Goal: Task Accomplishment & Management: Manage account settings

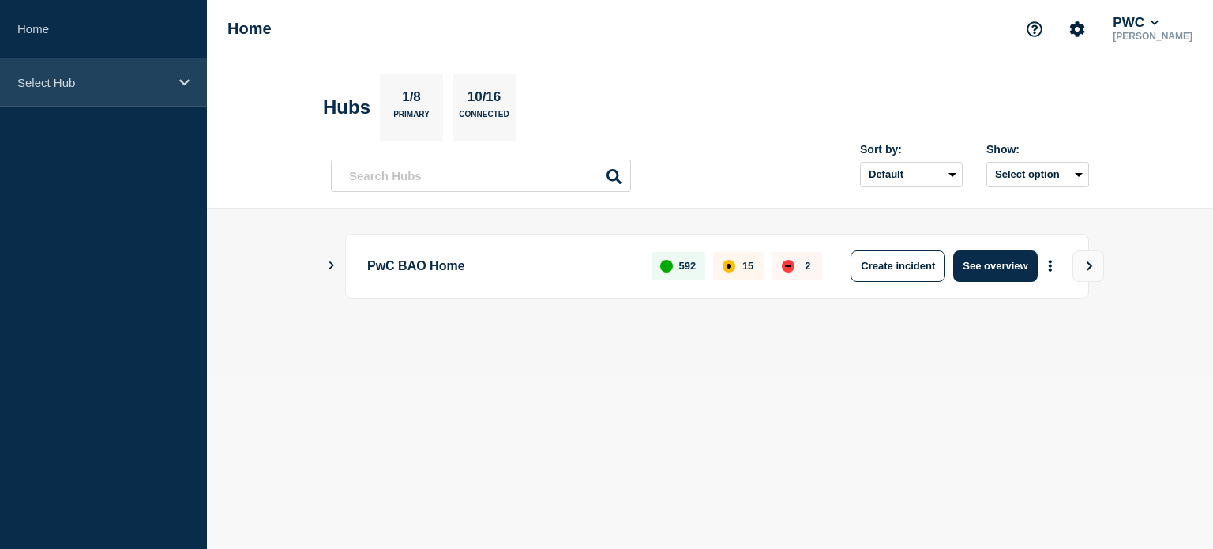
click at [183, 75] on div "Select Hub" at bounding box center [103, 82] width 207 height 48
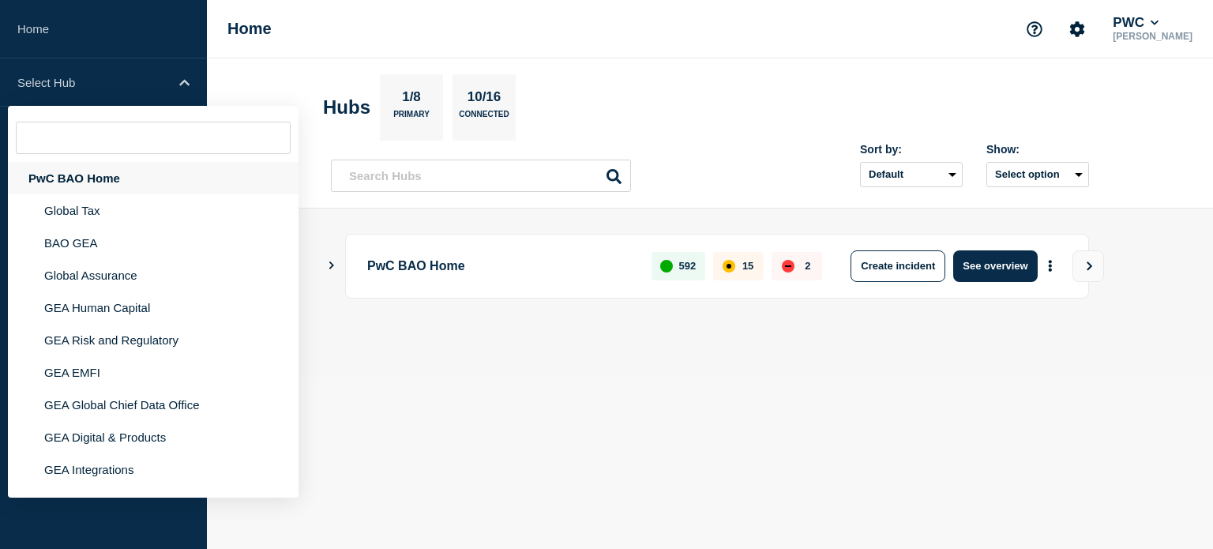
click at [90, 171] on div "PwC BAO Home" at bounding box center [153, 178] width 291 height 32
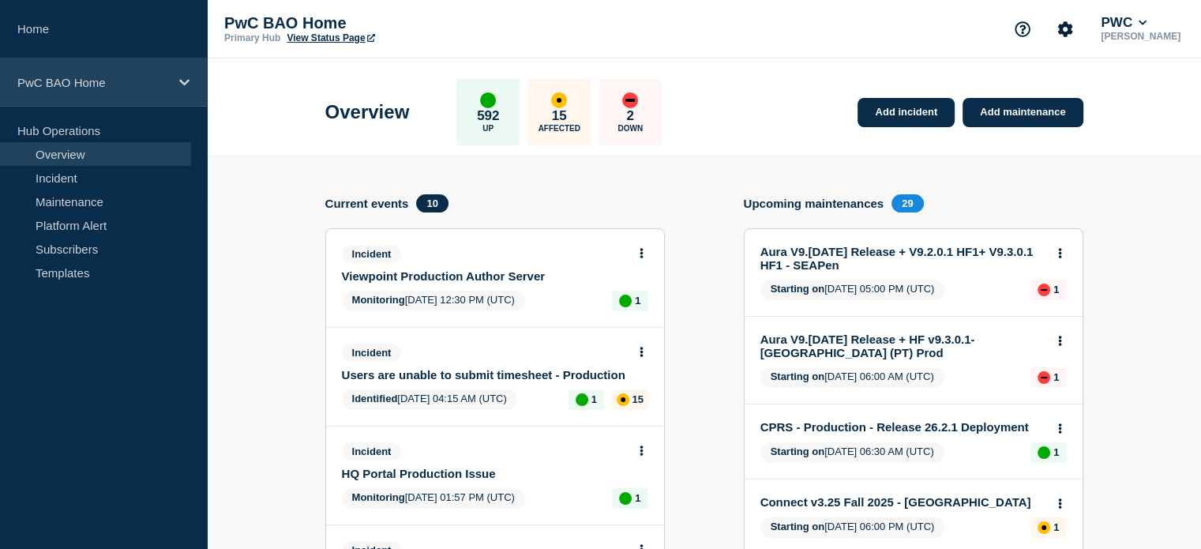
click at [189, 79] on icon at bounding box center [184, 82] width 10 height 6
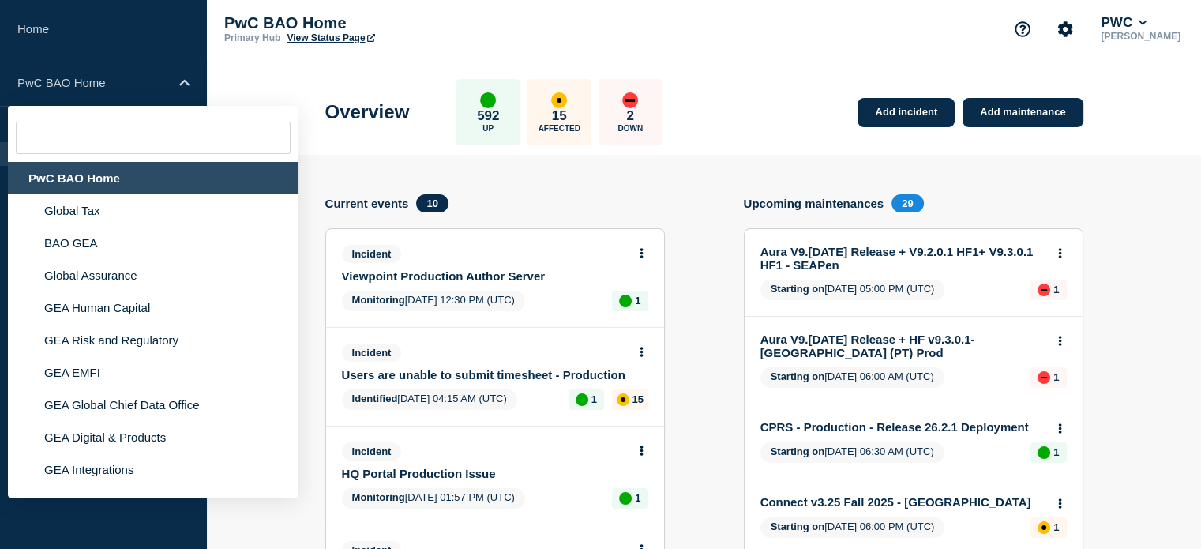
click at [254, 69] on header "Overview 592 Up 15 Affected 2 Down Add incident Add maintenance" at bounding box center [704, 106] width 994 height 96
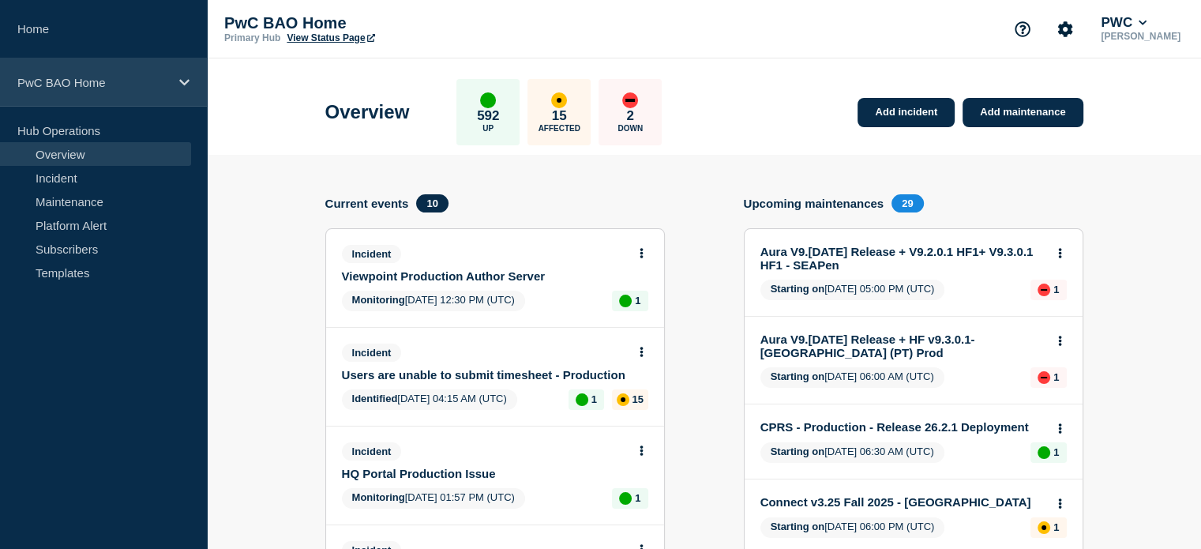
click at [178, 76] on div "PwC BAO Home" at bounding box center [103, 82] width 207 height 48
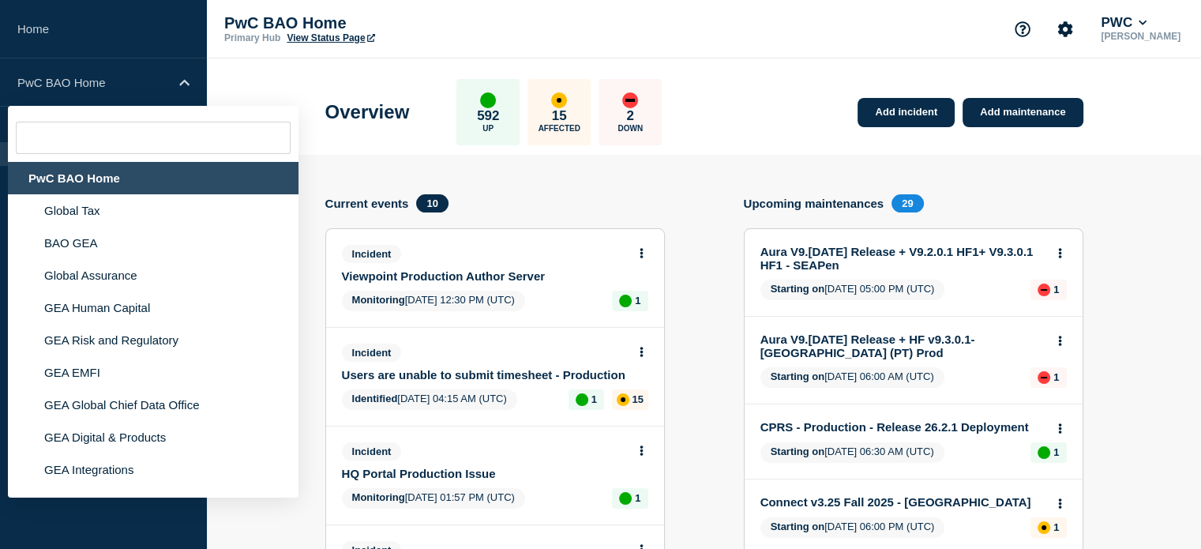
click at [449, 34] on div "Primary Hub View Status Page" at bounding box center [382, 37] width 316 height 11
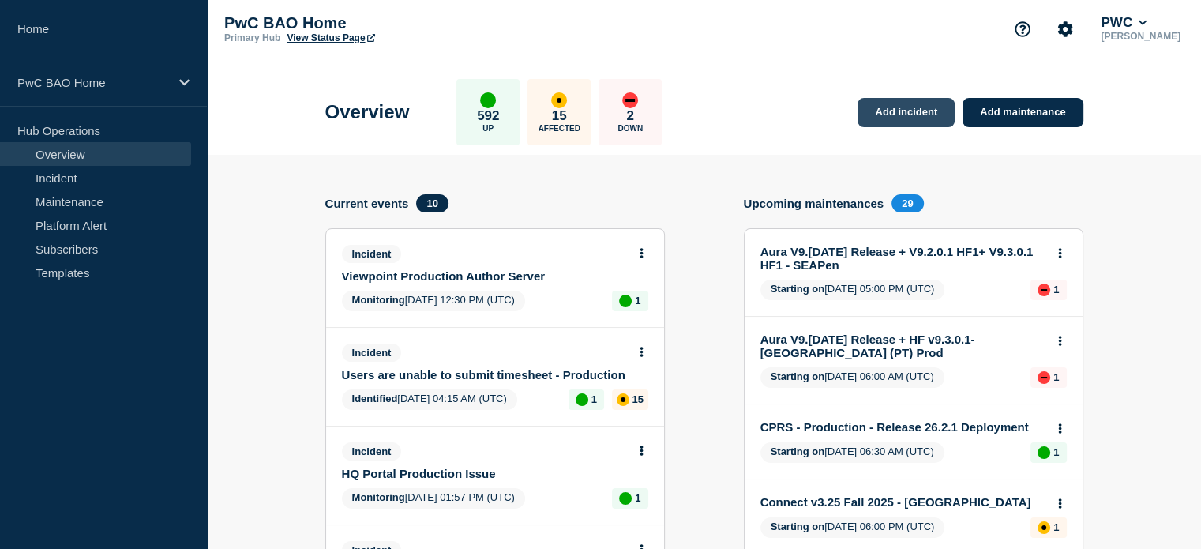
click at [910, 106] on link "Add incident" at bounding box center [906, 112] width 97 height 29
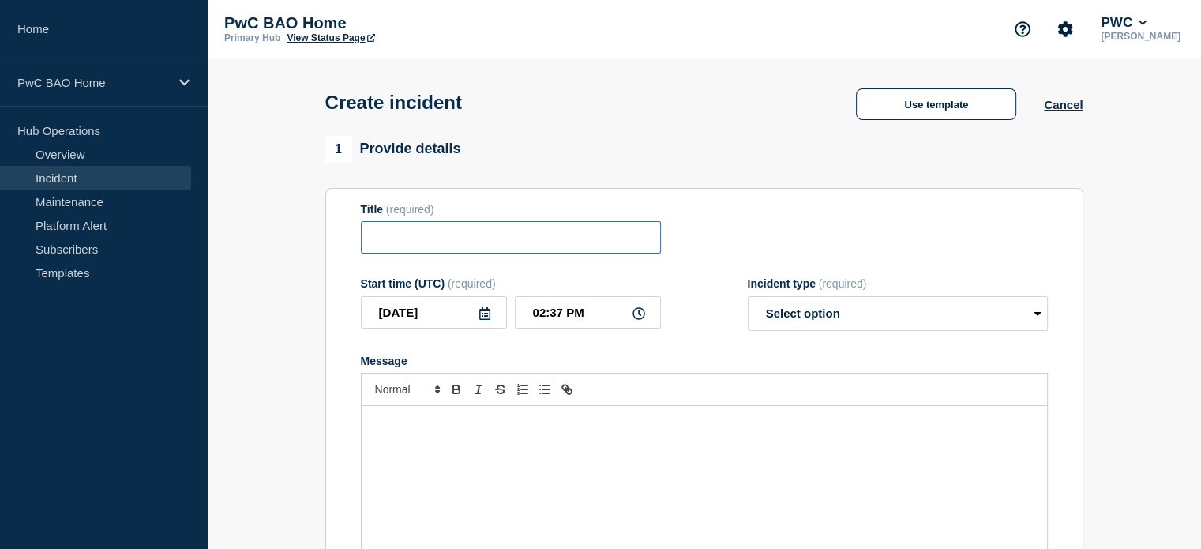
click at [547, 240] on input "Title" at bounding box center [511, 237] width 300 height 32
click at [385, 426] on p "Message" at bounding box center [705, 422] width 662 height 14
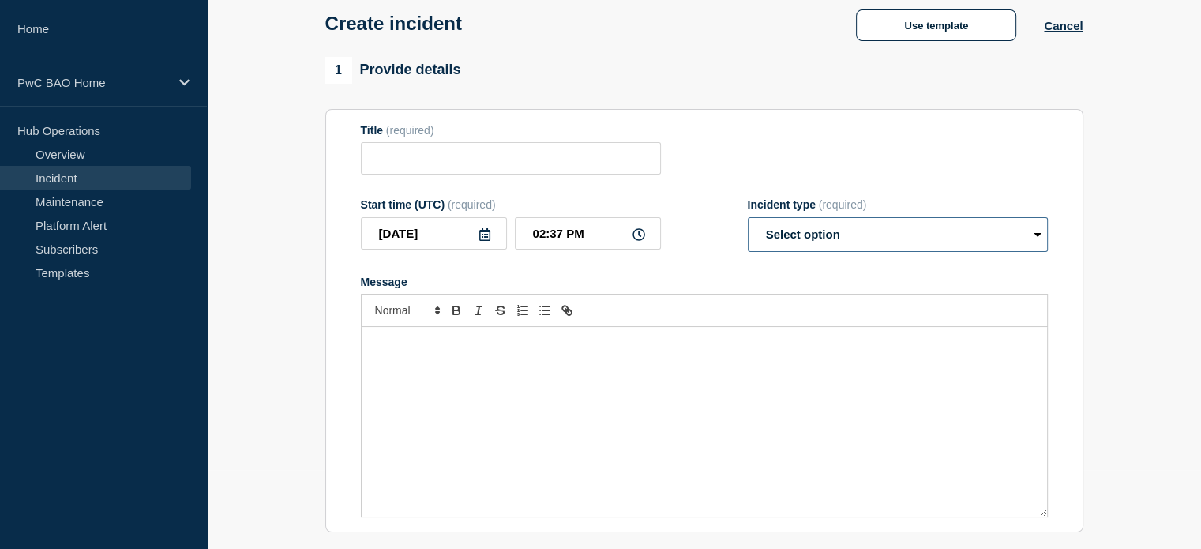
click at [1034, 236] on select "Select option Investigating Identified Monitoring" at bounding box center [898, 234] width 300 height 35
click at [837, 388] on div "Message" at bounding box center [704, 422] width 685 height 190
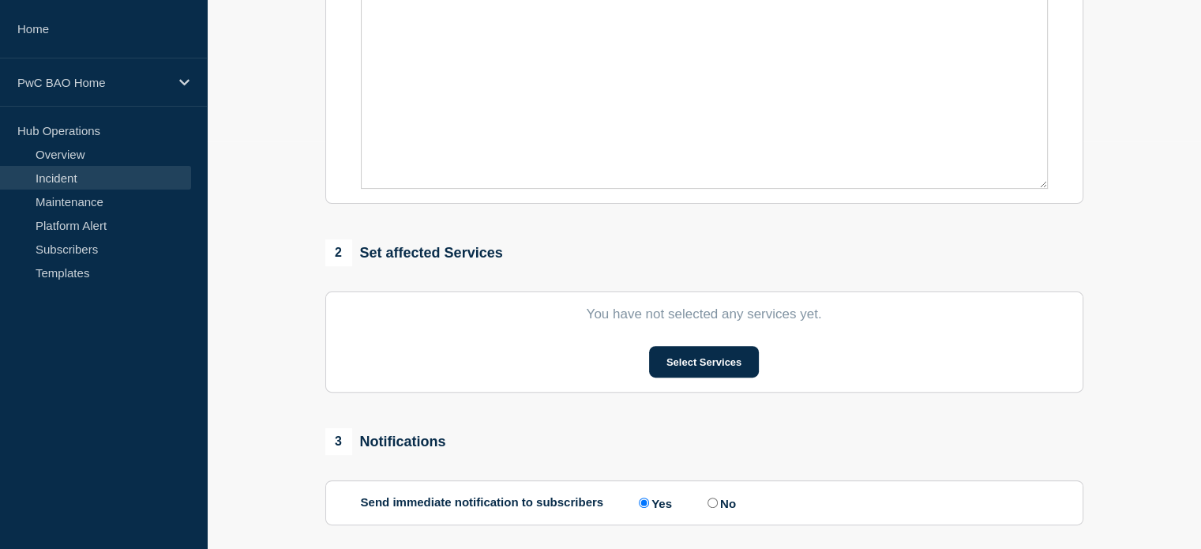
scroll to position [474, 0]
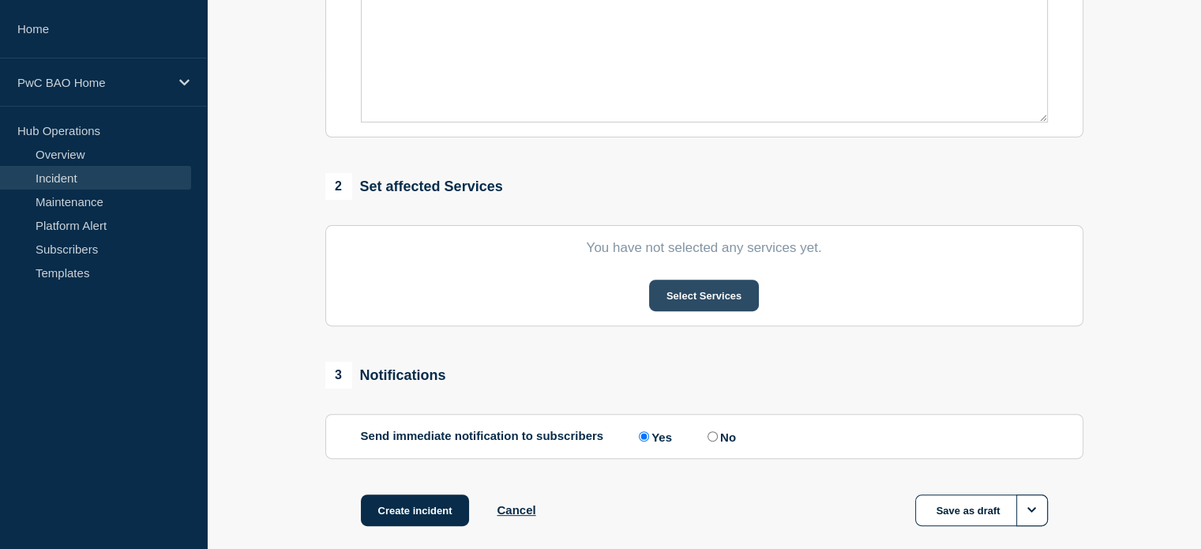
click at [692, 292] on button "Select Services" at bounding box center [704, 296] width 110 height 32
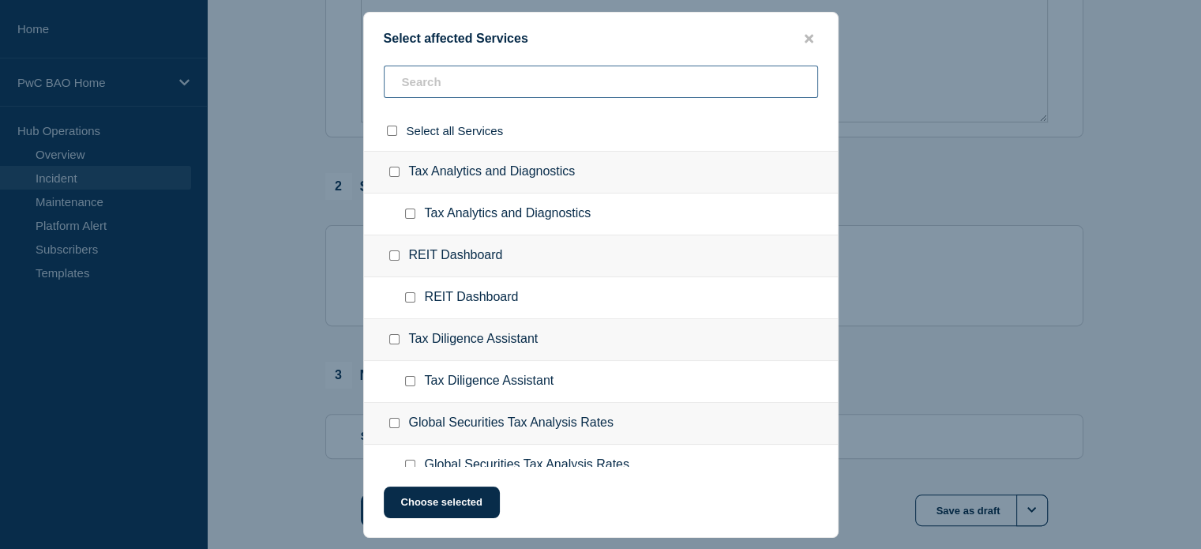
click at [504, 80] on input "text" at bounding box center [601, 82] width 434 height 32
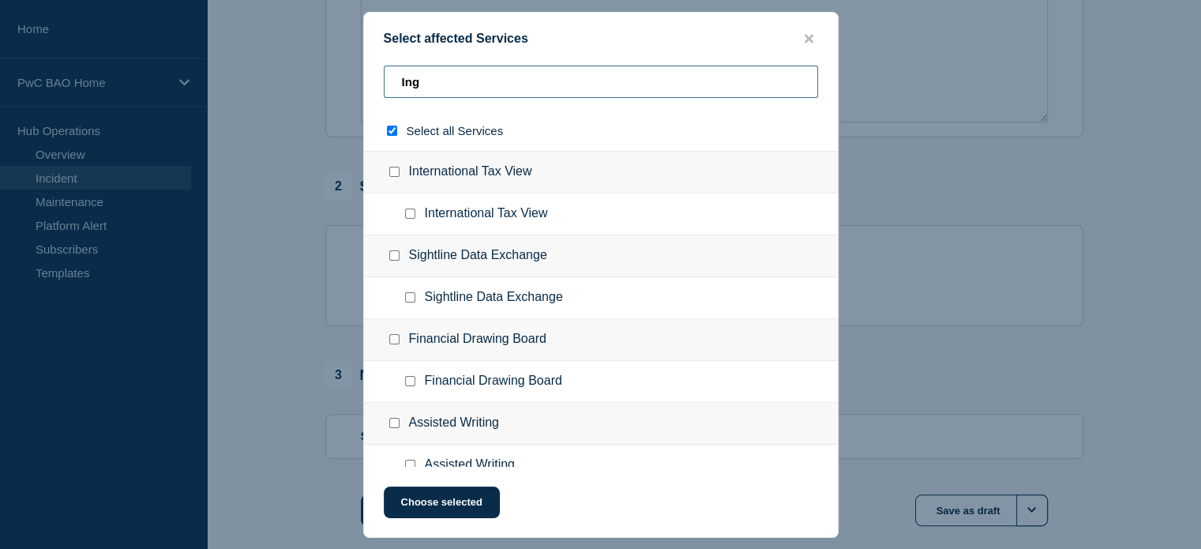
type input "Ingt"
checkbox input "true"
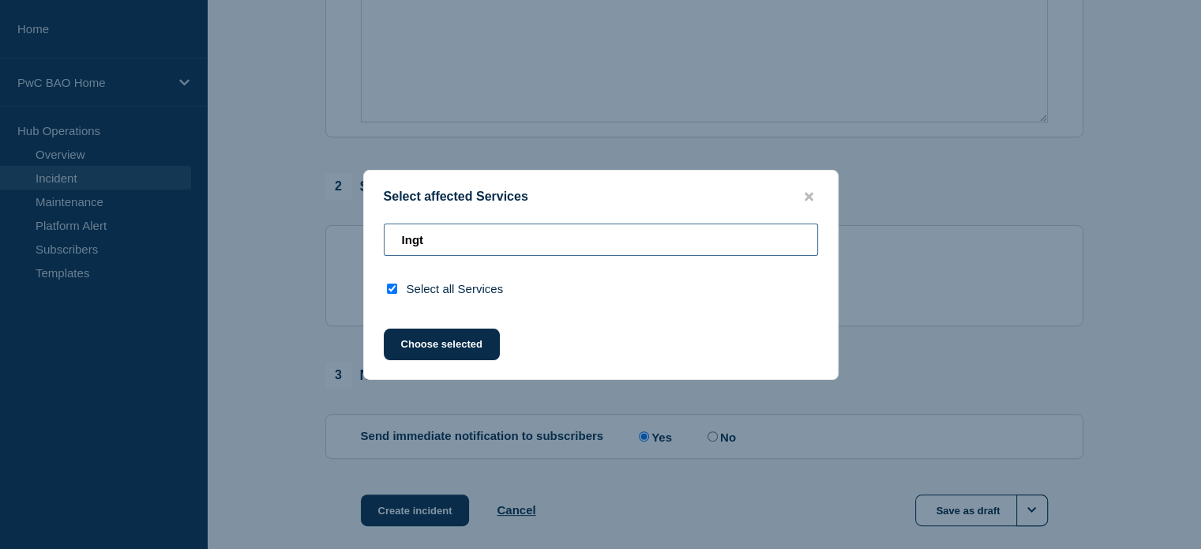
type input "Ing"
checkbox input "false"
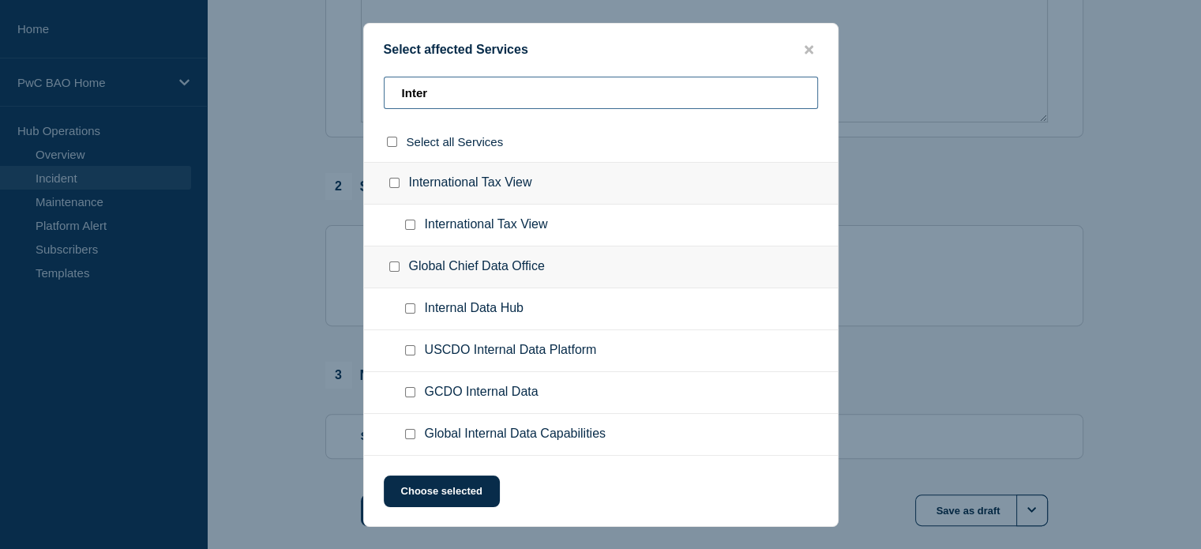
type input "Inter"
click at [411, 308] on input "Internal Data Hub checkbox" at bounding box center [410, 308] width 10 height 10
checkbox input "true"
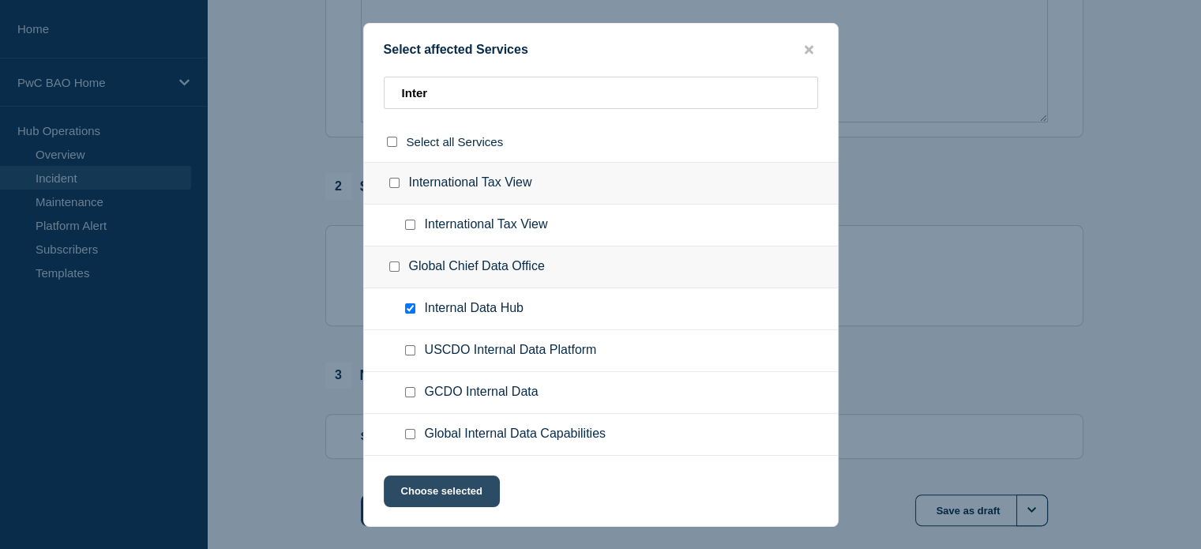
click at [434, 485] on button "Choose selected" at bounding box center [442, 491] width 116 height 32
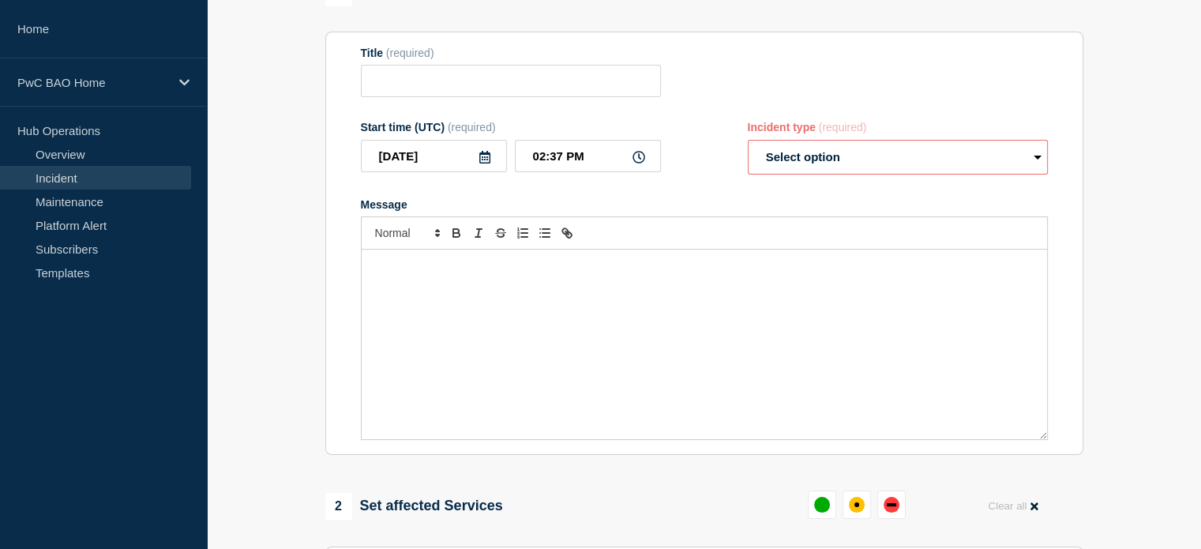
scroll to position [0, 0]
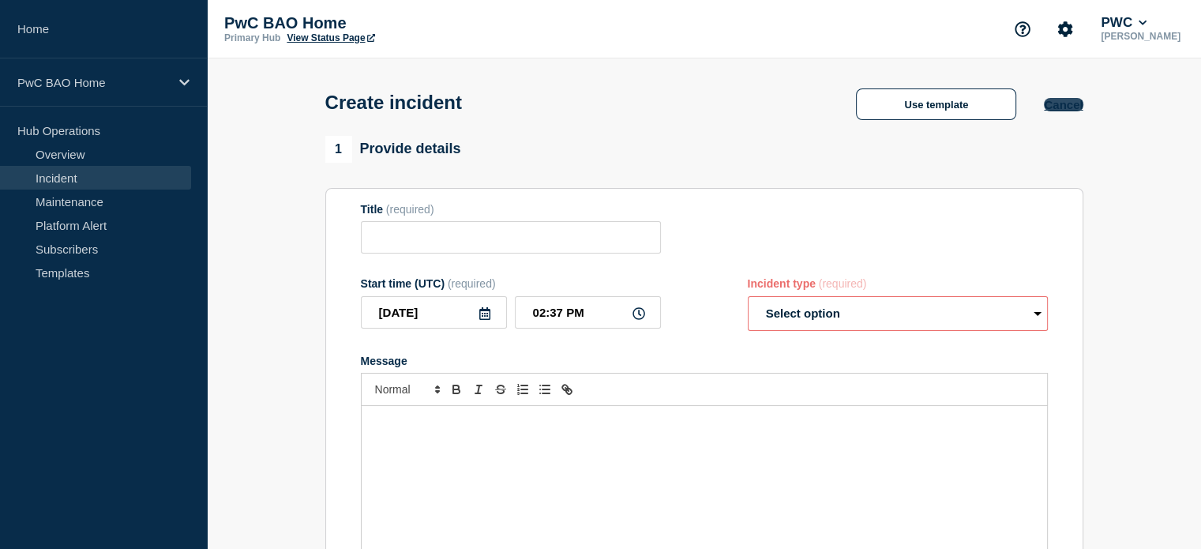
click at [1055, 102] on button "Cancel" at bounding box center [1063, 104] width 39 height 13
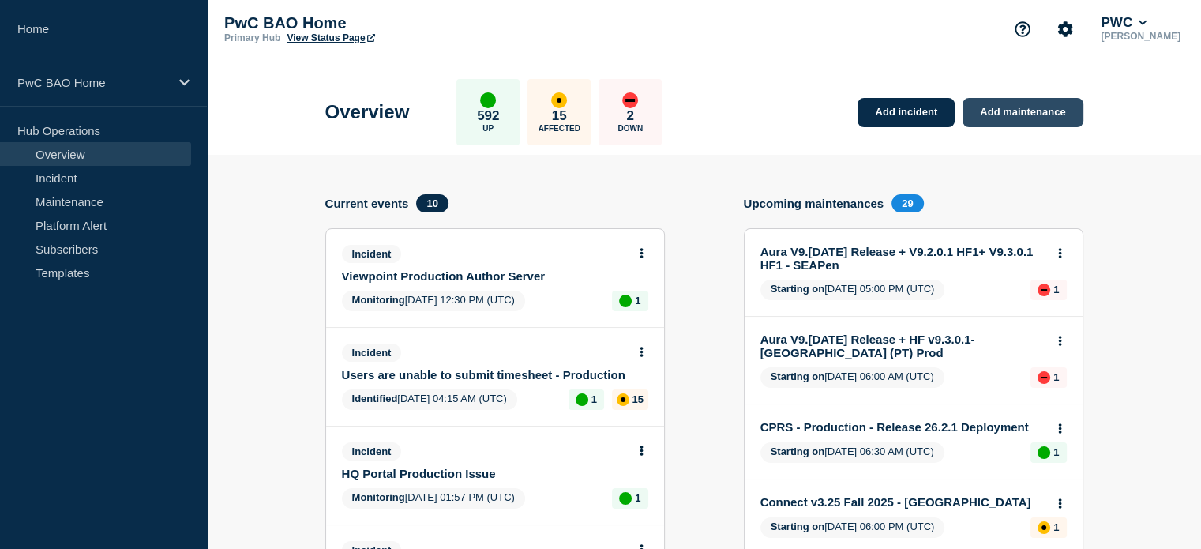
click at [1016, 103] on link "Add maintenance" at bounding box center [1023, 112] width 120 height 29
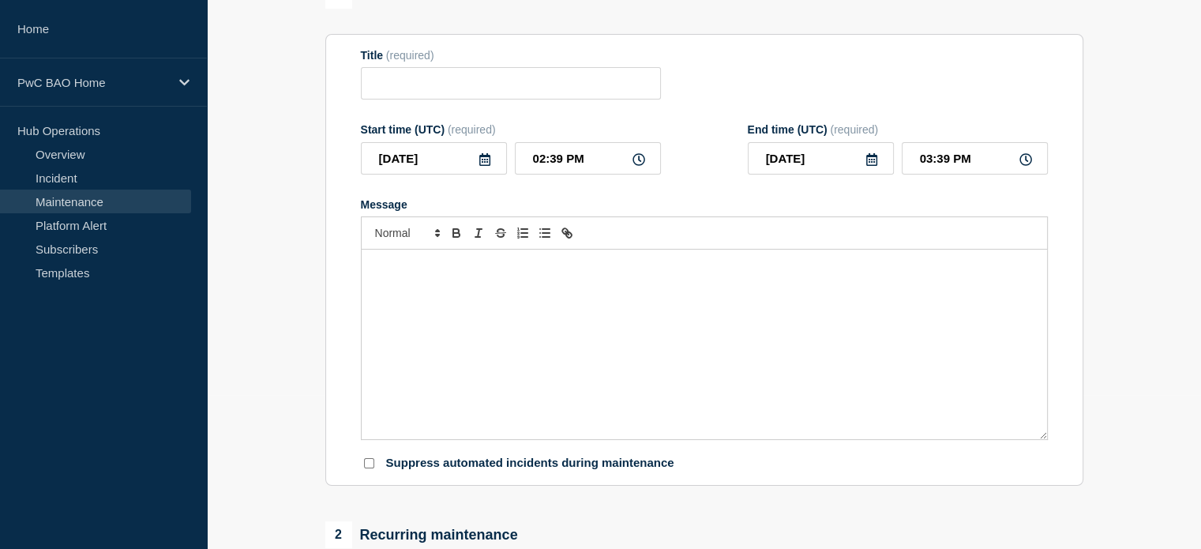
scroll to position [158, 0]
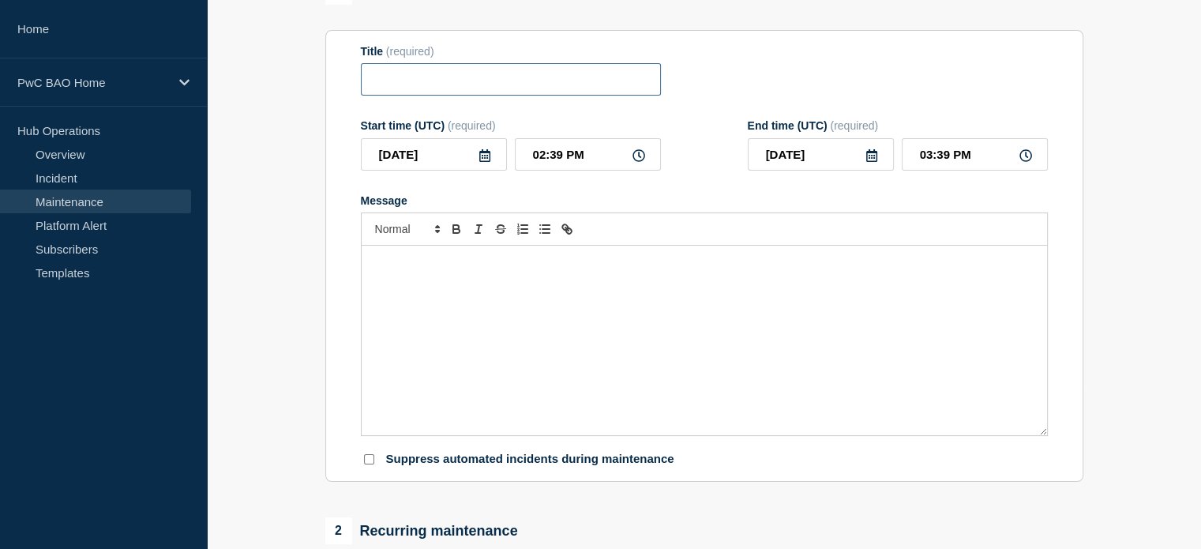
click at [466, 84] on input "Title" at bounding box center [511, 79] width 300 height 32
type input "Internal Data Hub - Production Deployment -"
click at [483, 161] on icon at bounding box center [484, 155] width 11 height 13
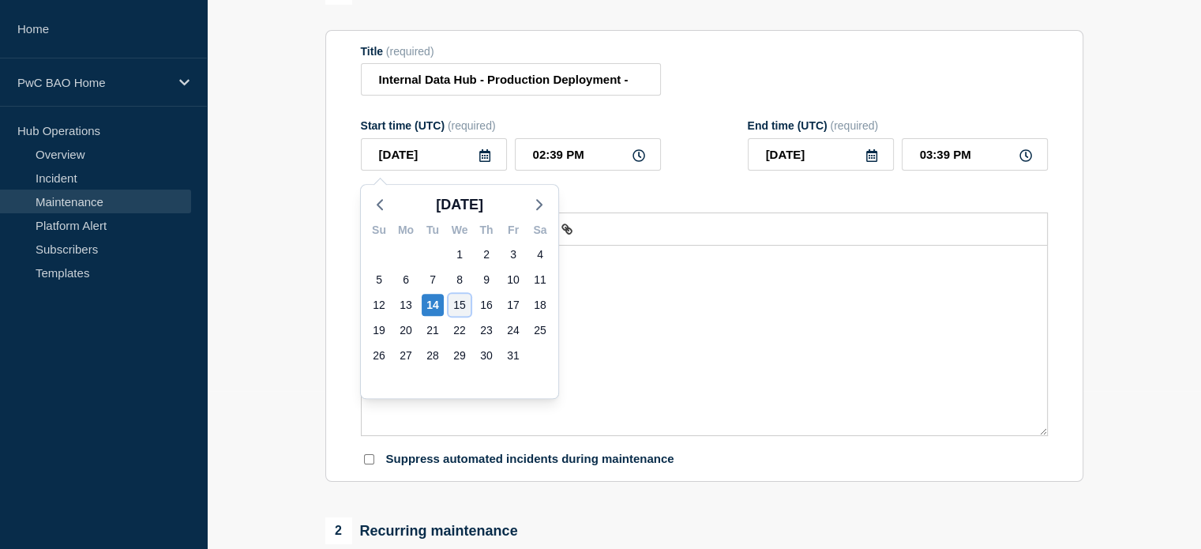
click at [457, 300] on div "15" at bounding box center [460, 305] width 22 height 22
type input "2025-10-15"
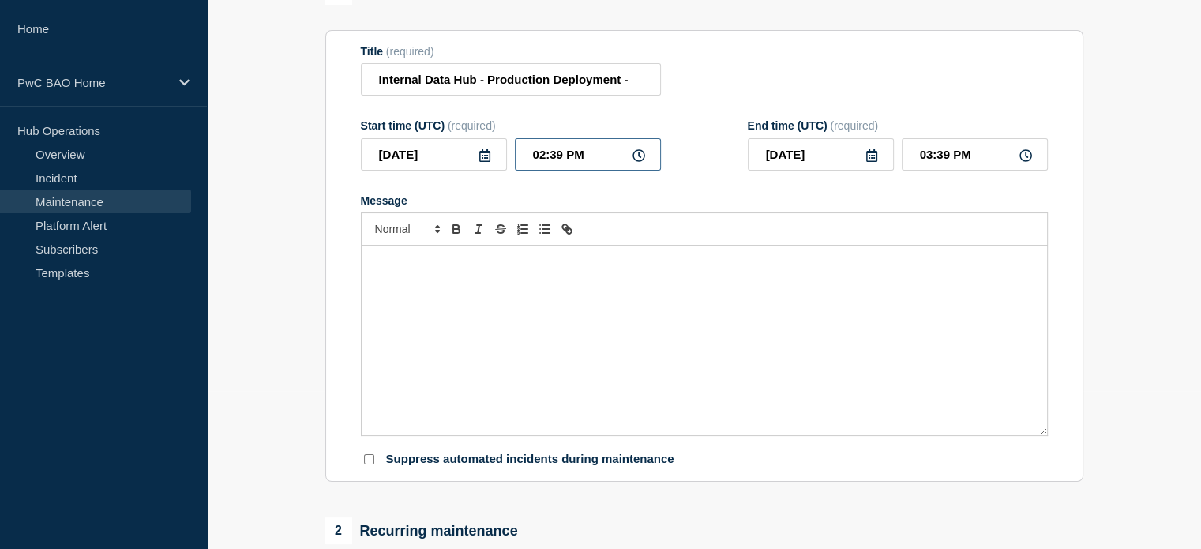
click at [599, 155] on input "02:39 PM" at bounding box center [588, 154] width 146 height 32
click at [641, 159] on icon at bounding box center [639, 155] width 13 height 13
click at [539, 159] on input "02:39 PM" at bounding box center [588, 154] width 146 height 32
click at [531, 163] on input "02:39 PM" at bounding box center [588, 154] width 146 height 32
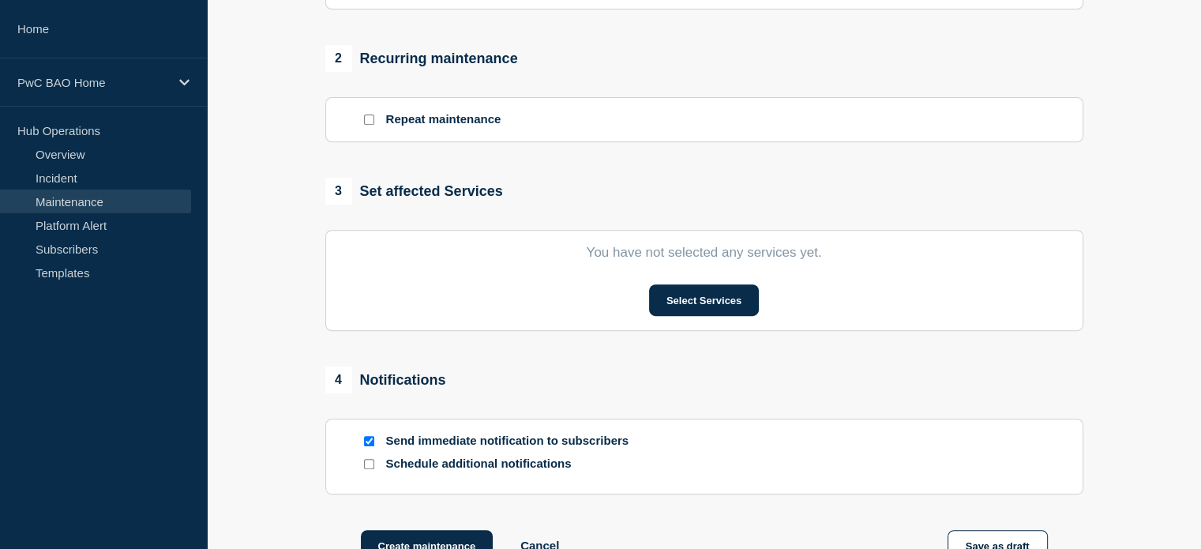
scroll to position [711, 0]
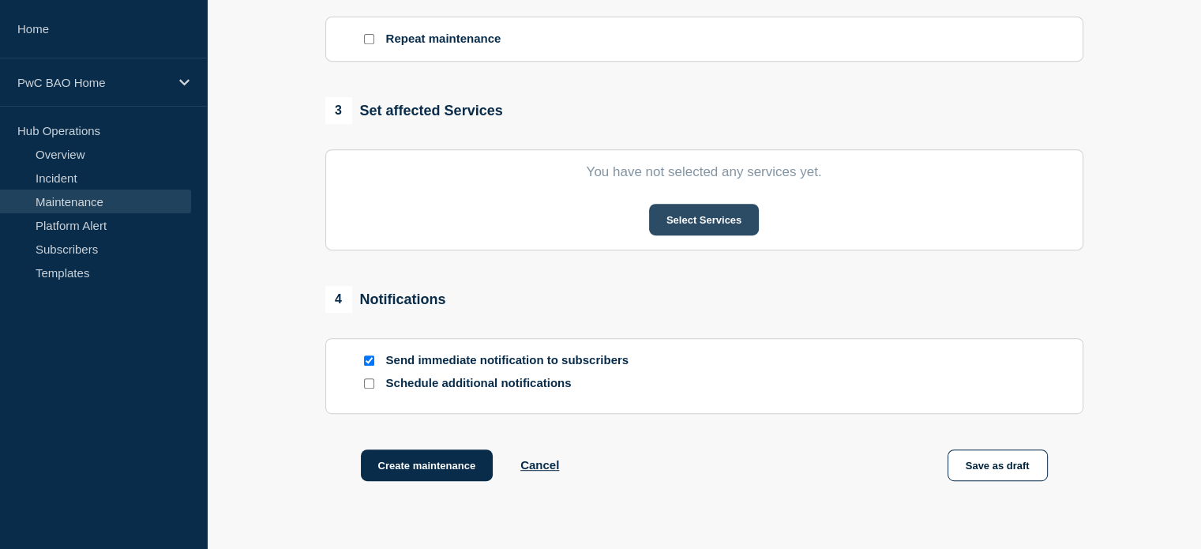
click at [704, 223] on button "Select Services" at bounding box center [704, 220] width 110 height 32
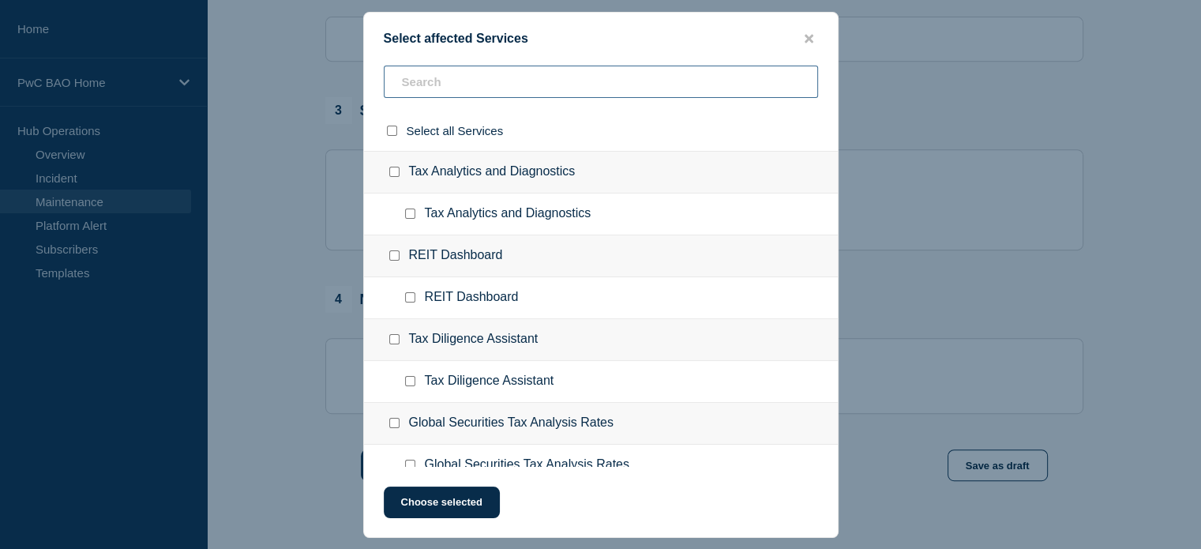
click at [562, 81] on input "text" at bounding box center [601, 82] width 434 height 32
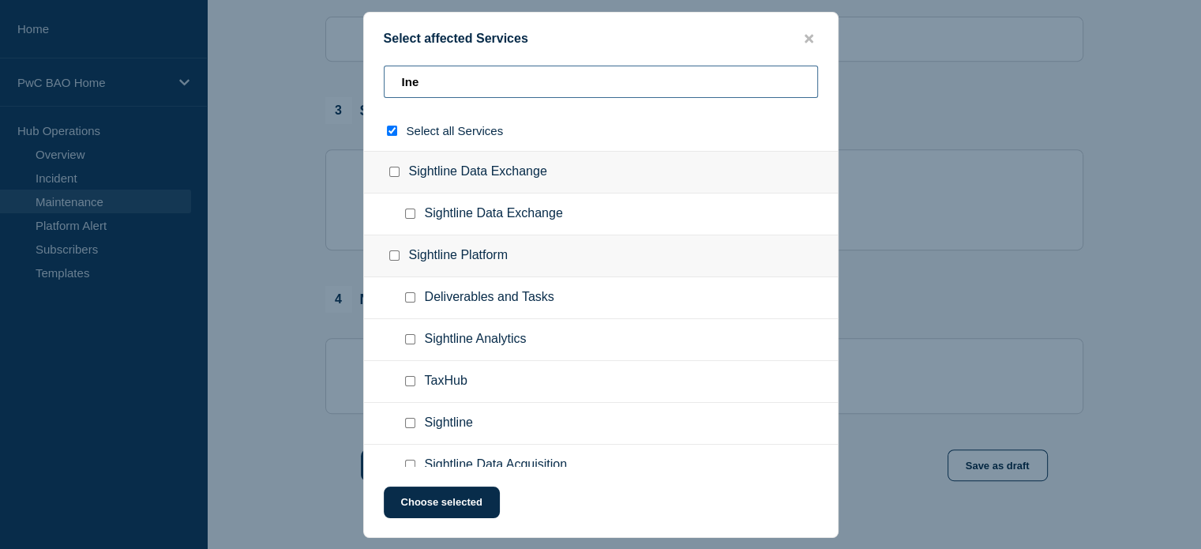
type input "Iner"
checkbox input "true"
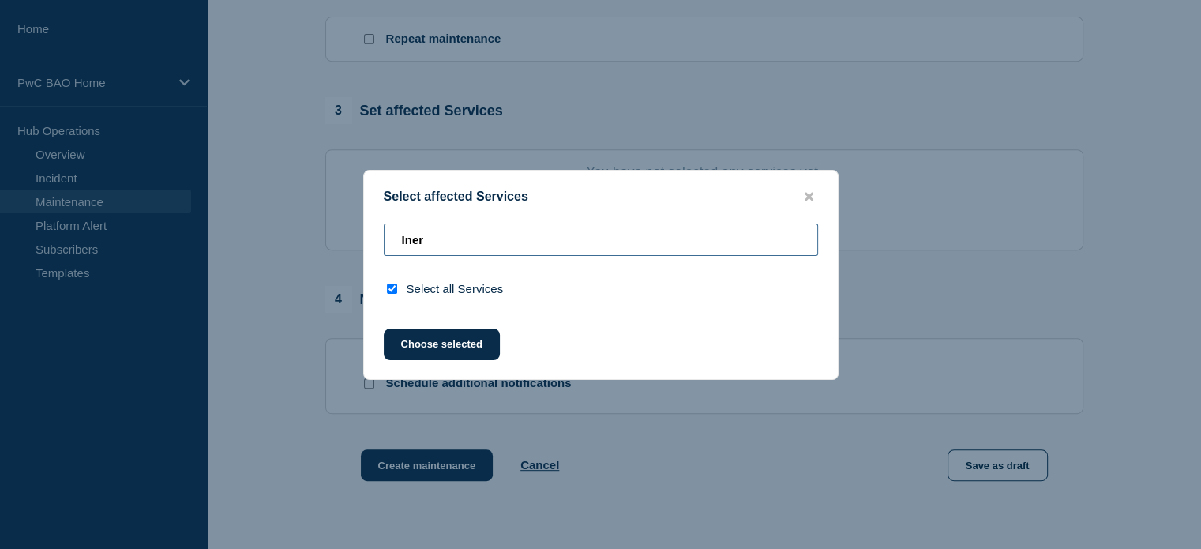
type input "Ine"
checkbox input "false"
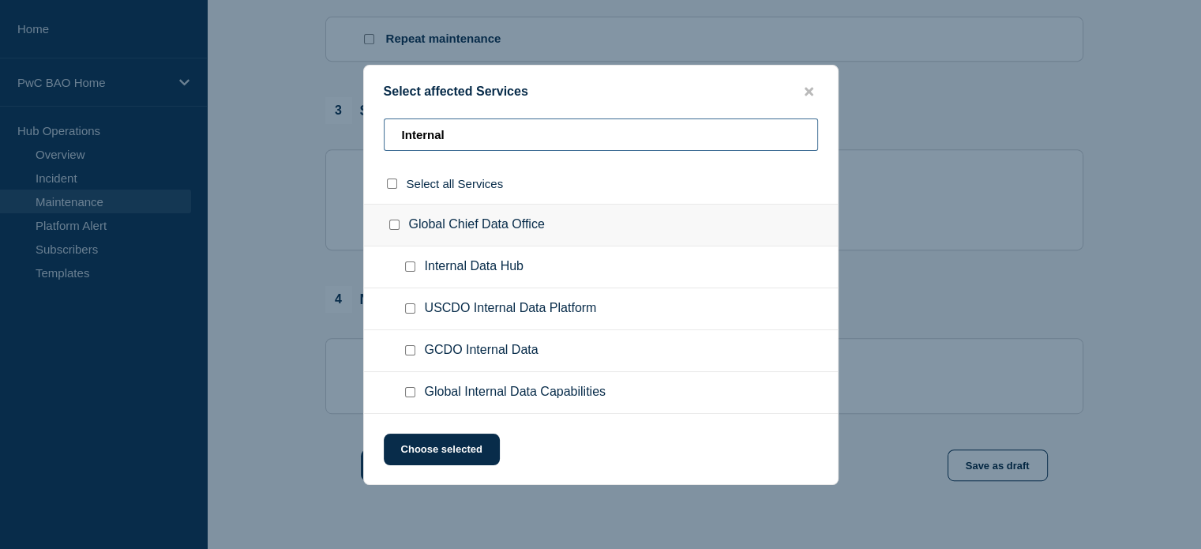
type input "Internal"
click at [407, 267] on input "Internal Data Hub checkbox" at bounding box center [410, 266] width 10 height 10
checkbox input "true"
drag, startPoint x: 501, startPoint y: 135, endPoint x: 407, endPoint y: 130, distance: 93.3
click at [407, 130] on input "Internal" at bounding box center [601, 134] width 434 height 32
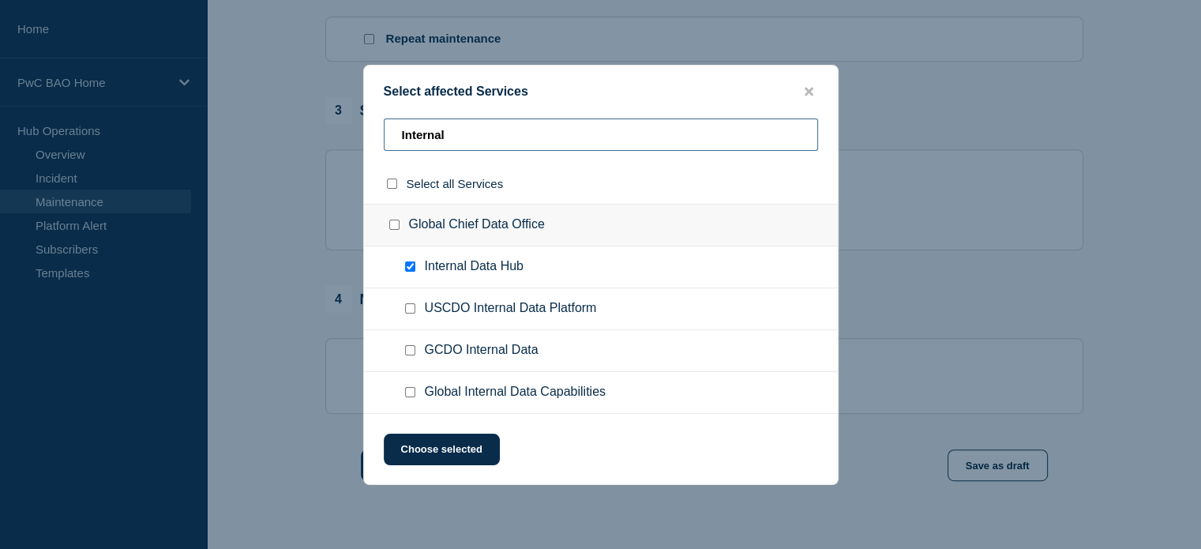
type input "I"
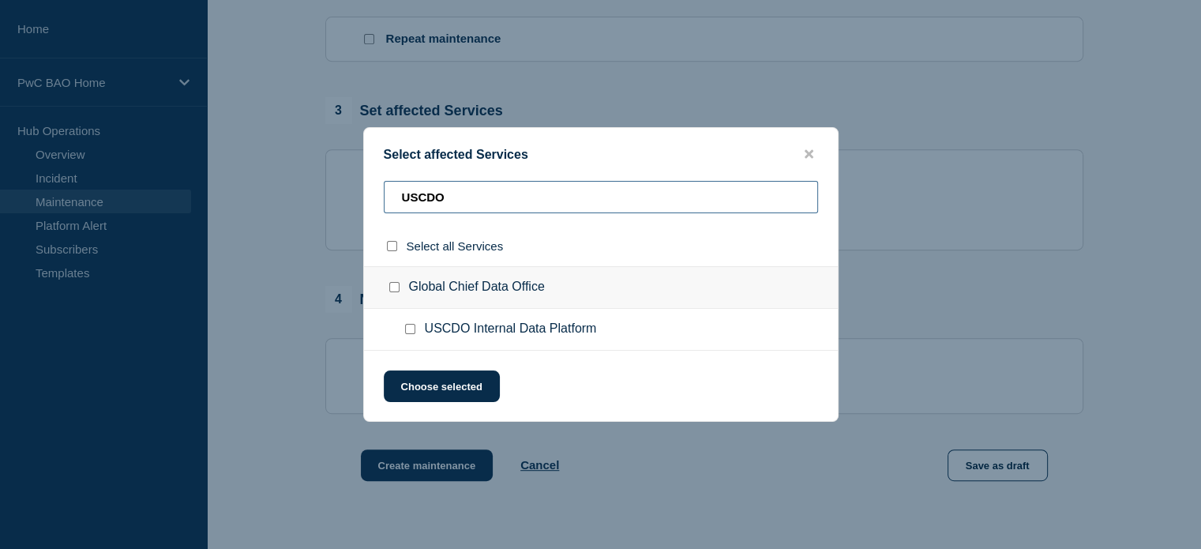
type input "USCDO"
click at [407, 330] on input "USCDO Internal Data Platform checkbox" at bounding box center [410, 329] width 10 height 10
checkbox input "true"
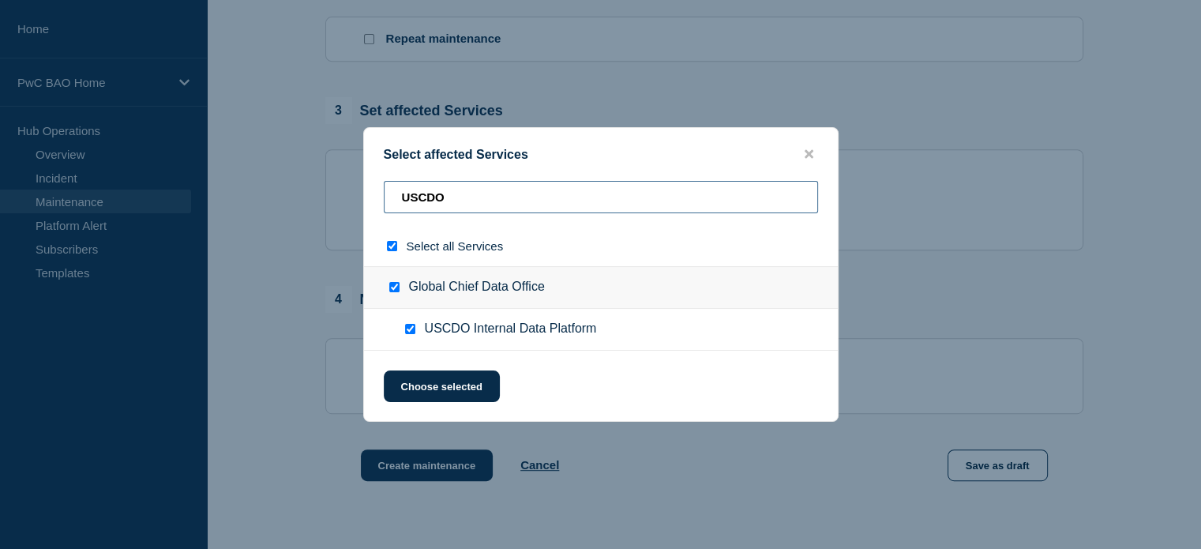
drag, startPoint x: 476, startPoint y: 196, endPoint x: 404, endPoint y: 196, distance: 71.9
click at [404, 196] on input "USCDO" at bounding box center [601, 197] width 434 height 32
type input "G"
checkbox input "false"
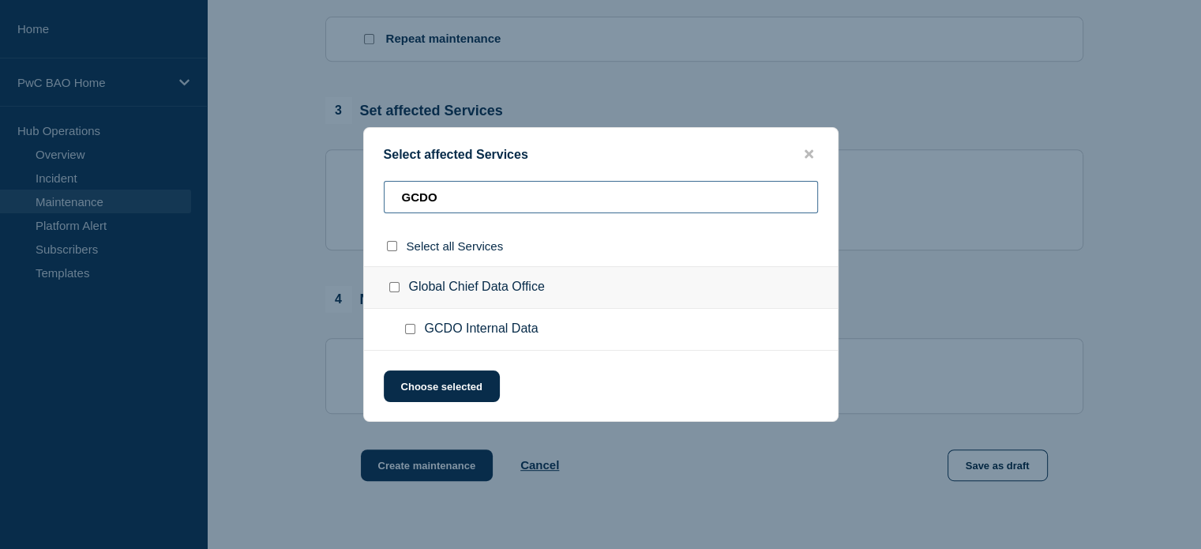
type input "GCDO"
click at [409, 329] on input "GCDO Internal Data checkbox" at bounding box center [410, 329] width 10 height 10
checkbox input "true"
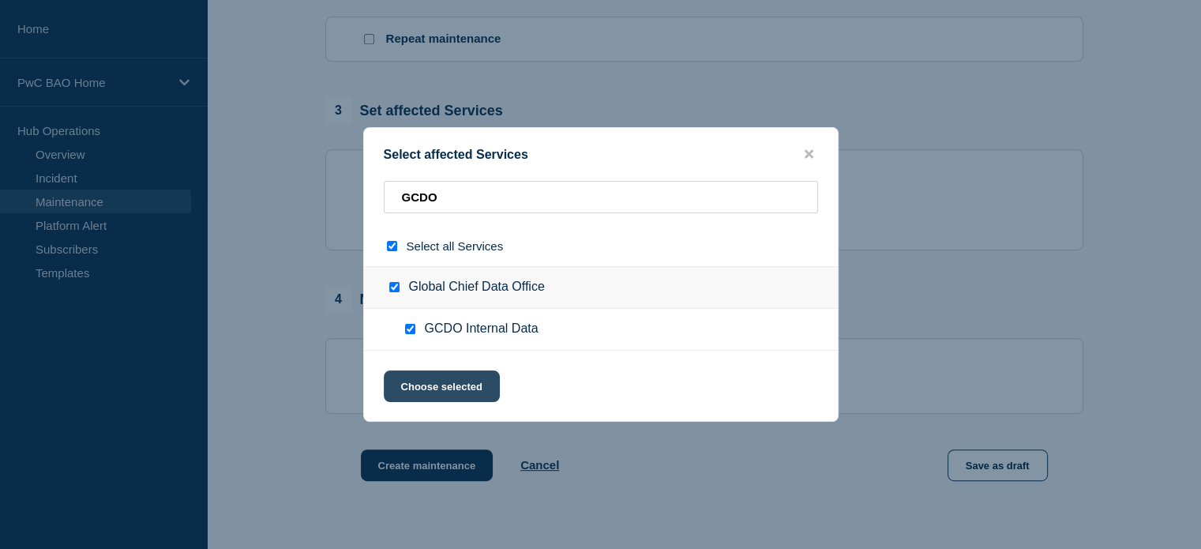
click at [444, 377] on button "Choose selected" at bounding box center [442, 386] width 116 height 32
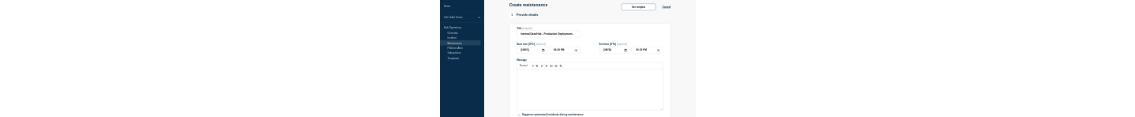
scroll to position [0, 0]
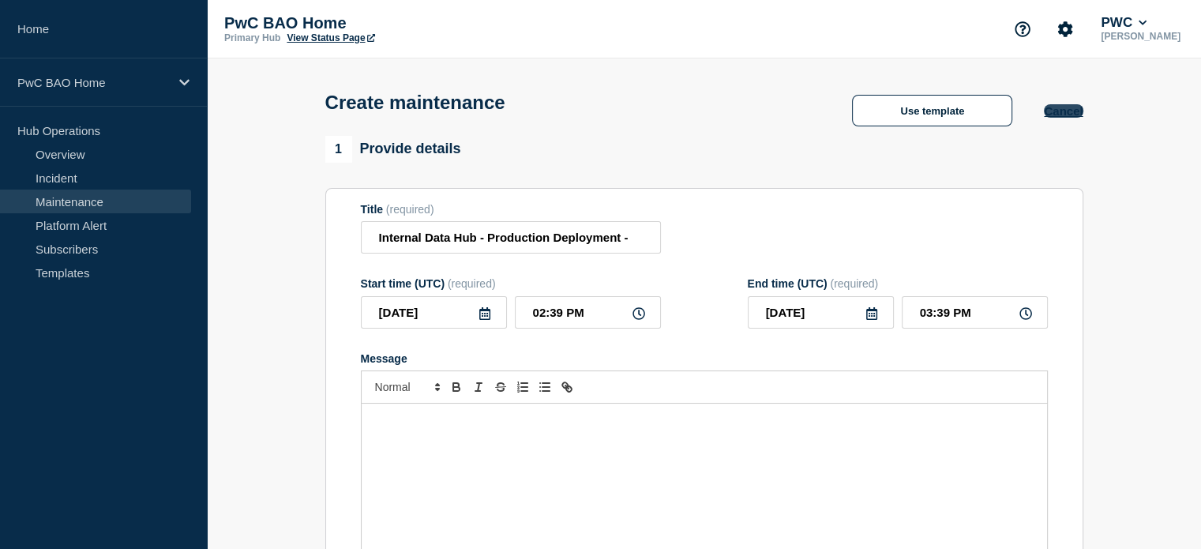
click at [1066, 109] on button "Cancel" at bounding box center [1063, 110] width 39 height 13
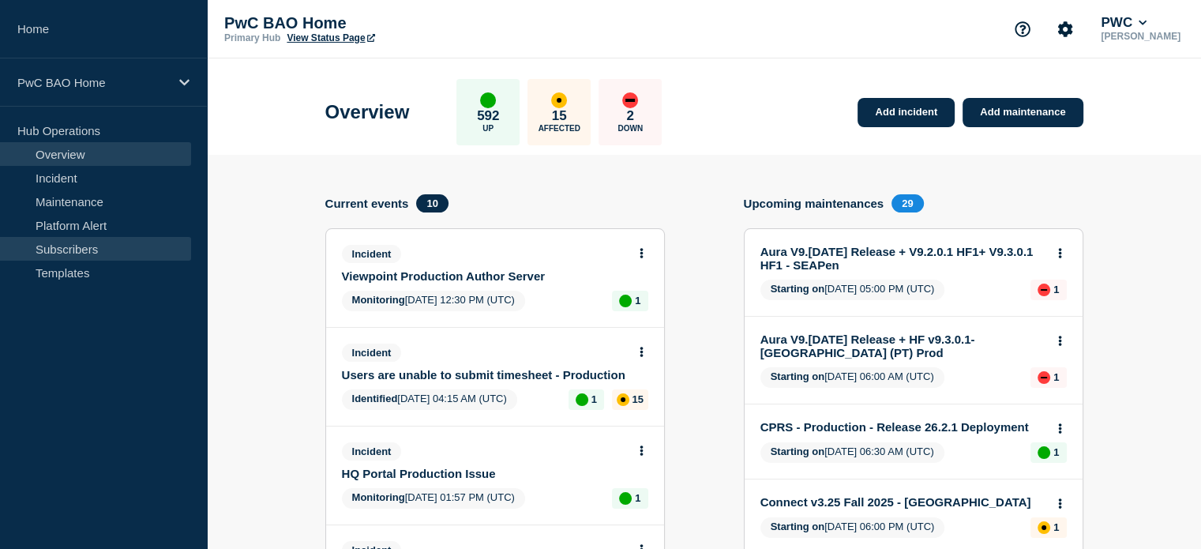
click at [66, 246] on link "Subscribers" at bounding box center [95, 249] width 191 height 24
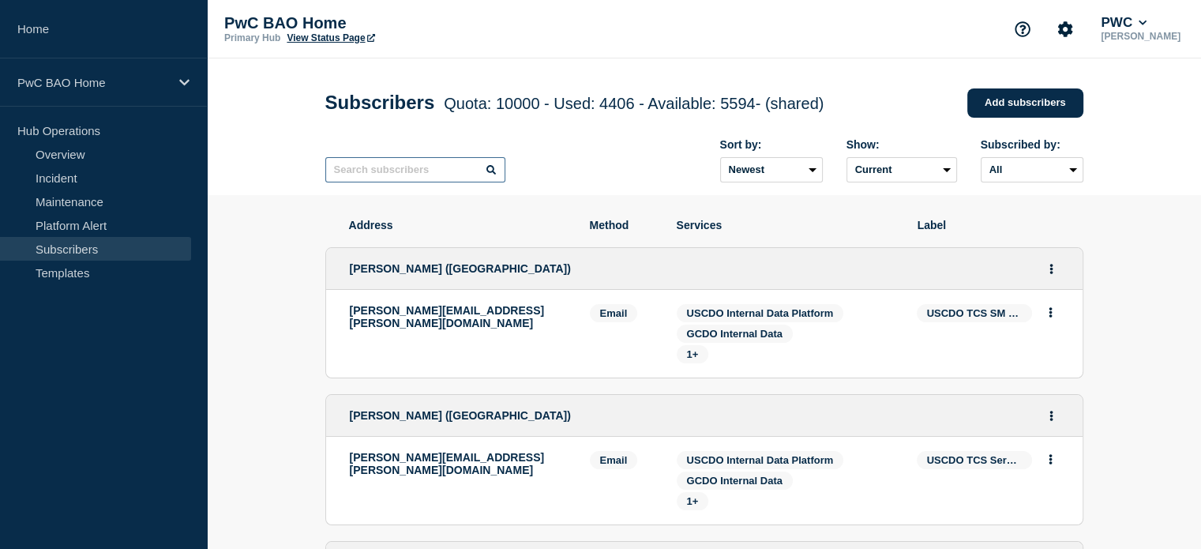
click at [445, 172] on input "text" at bounding box center [415, 169] width 180 height 25
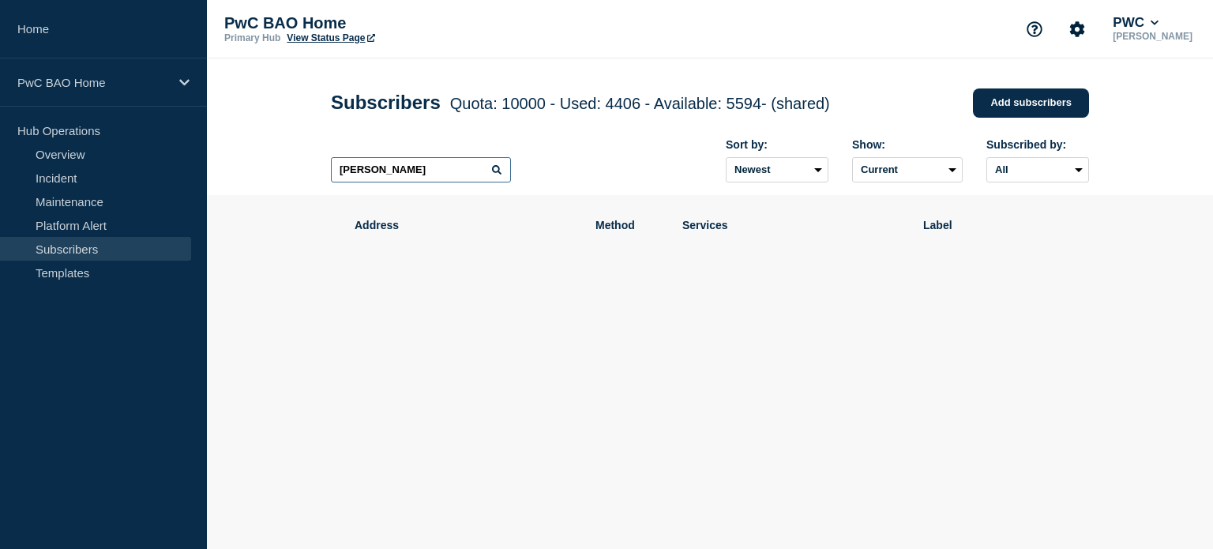
type input "Edel Murphy"
click at [494, 174] on icon at bounding box center [496, 169] width 9 height 9
click at [689, 321] on div "Address Method Services Label" at bounding box center [710, 299] width 758 height 208
click at [445, 169] on input "Edel Murphy" at bounding box center [421, 169] width 180 height 25
click at [1012, 103] on link "Add subscribers" at bounding box center [1031, 102] width 116 height 29
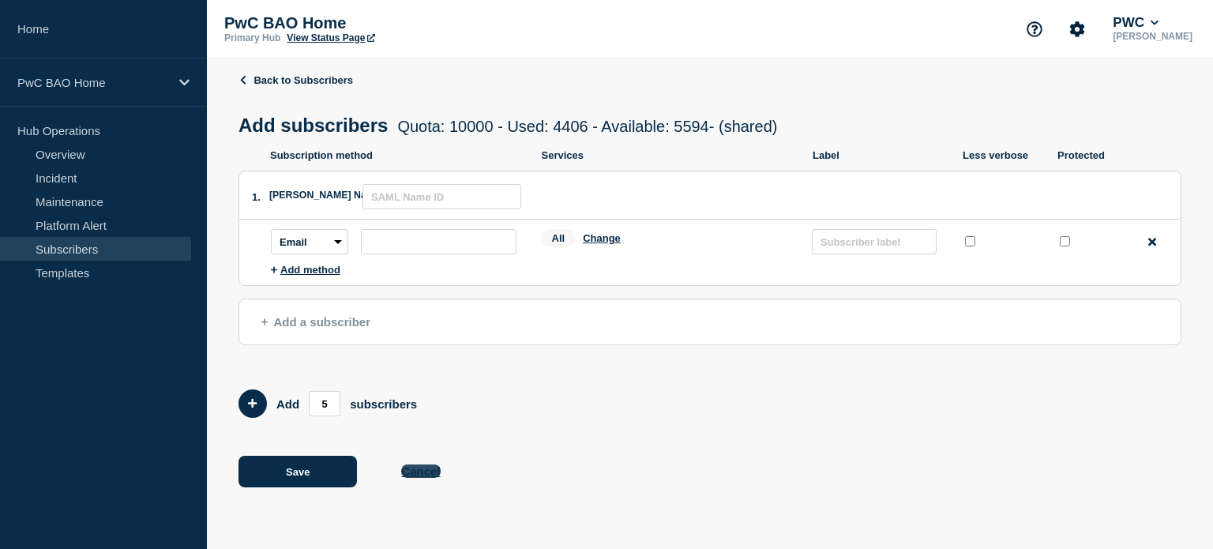
click at [415, 471] on button "Cancel" at bounding box center [420, 470] width 39 height 13
